Goal: Check status: Check status

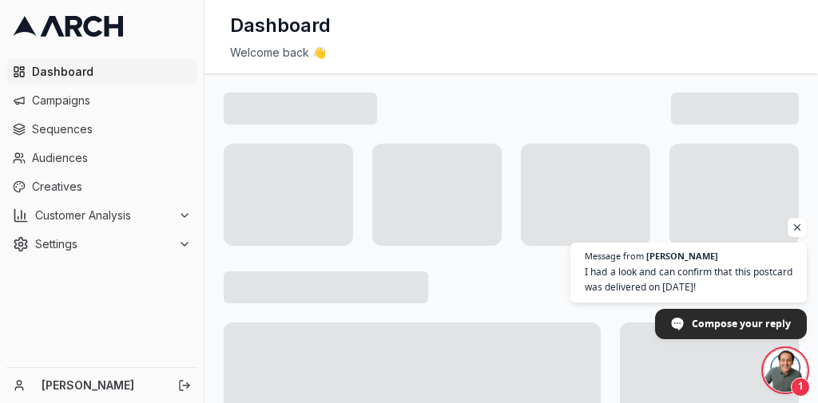
scroll to position [343, 0]
click at [800, 227] on span "Open chat" at bounding box center [797, 228] width 20 height 20
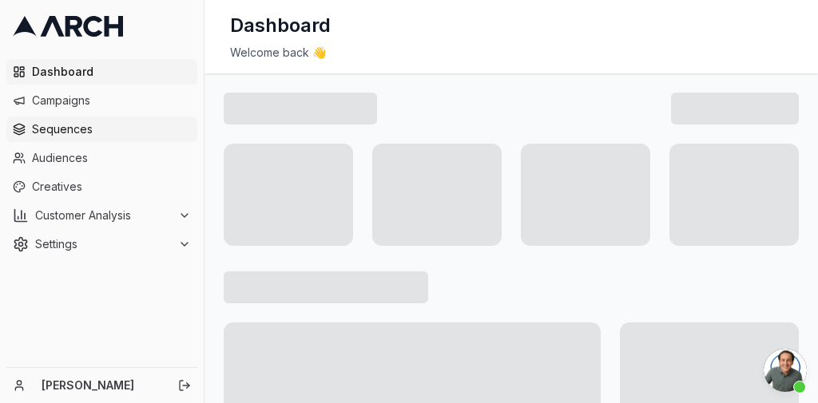
click at [98, 134] on span "Sequences" at bounding box center [111, 129] width 159 height 16
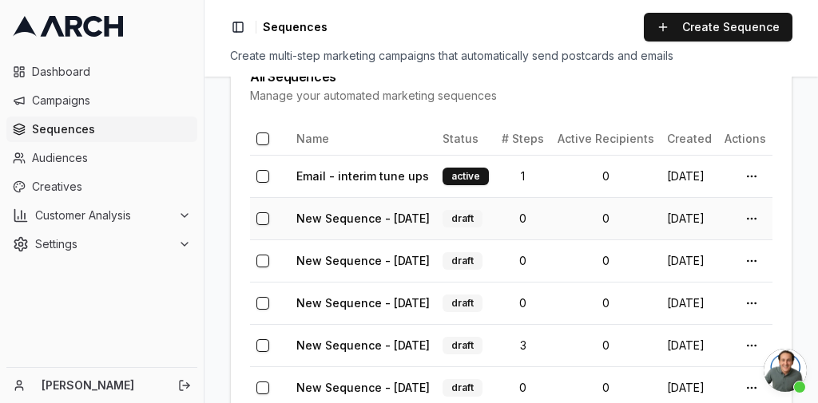
scroll to position [398, 0]
click at [406, 176] on link "Email - interim tune ups" at bounding box center [362, 176] width 133 height 14
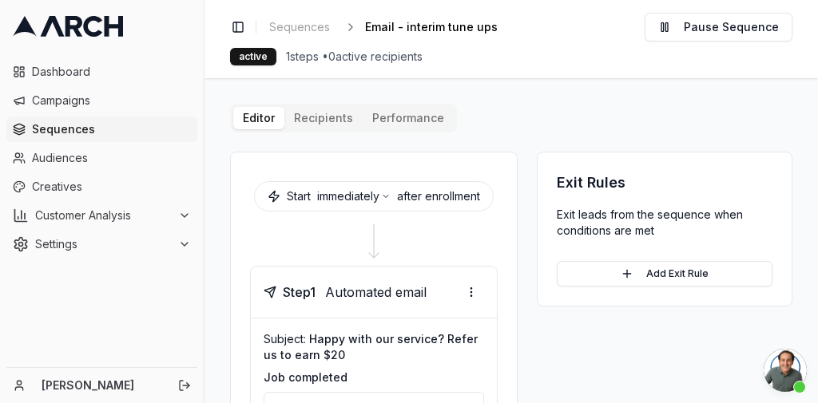
click at [406, 117] on button "Performance" at bounding box center [407, 118] width 91 height 22
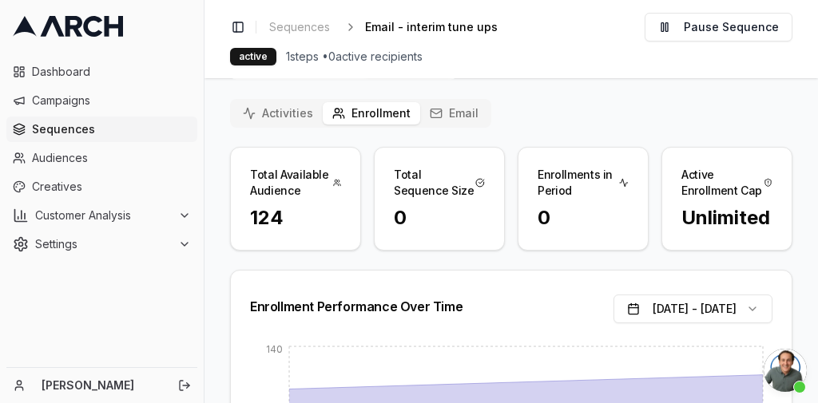
scroll to position [52, 0]
click at [442, 111] on button "Email" at bounding box center [454, 114] width 68 height 22
